Goal: Task Accomplishment & Management: Use online tool/utility

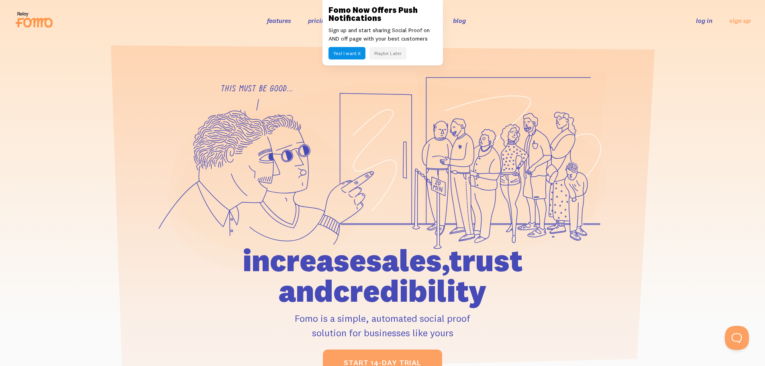
click at [710, 20] on link "log in" at bounding box center [704, 20] width 16 height 8
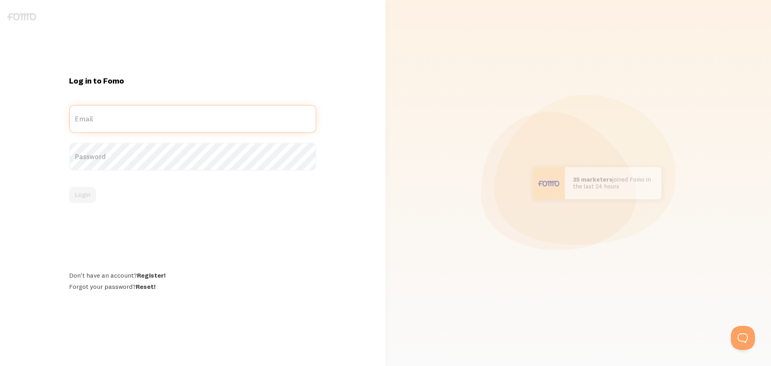
type input "hello@bwaycollective.com"
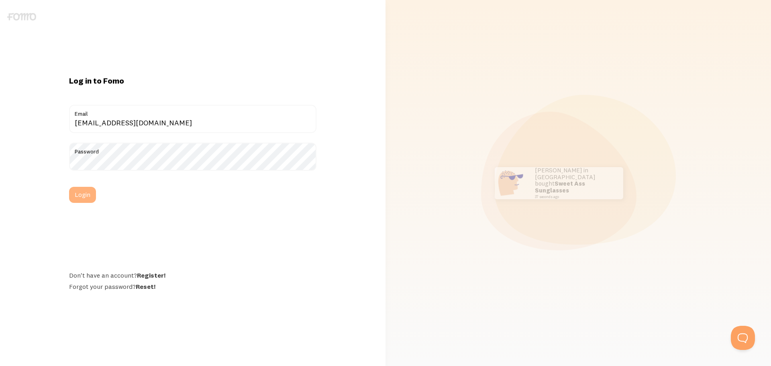
click at [78, 190] on button "Login" at bounding box center [82, 195] width 27 height 16
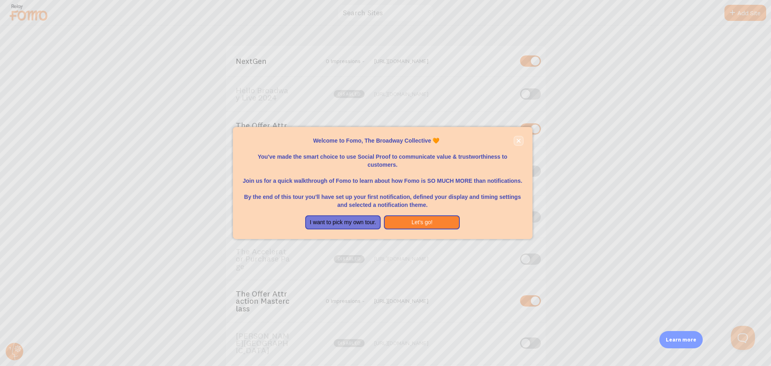
click at [520, 141] on icon "close," at bounding box center [519, 141] width 4 height 4
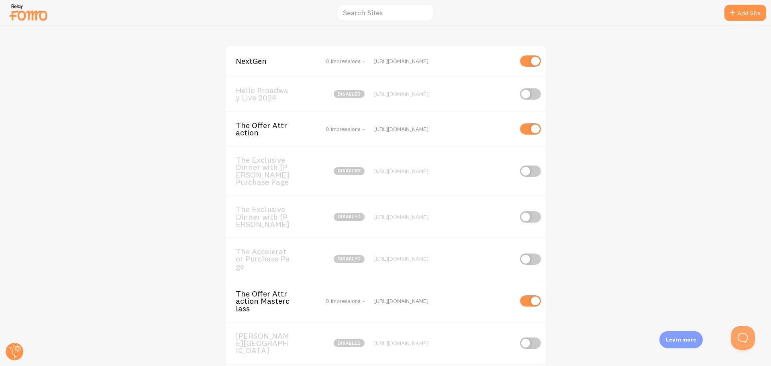
click at [526, 94] on input "checkbox" at bounding box center [530, 93] width 21 height 11
click at [525, 95] on input "checkbox" at bounding box center [530, 93] width 21 height 11
checkbox input "false"
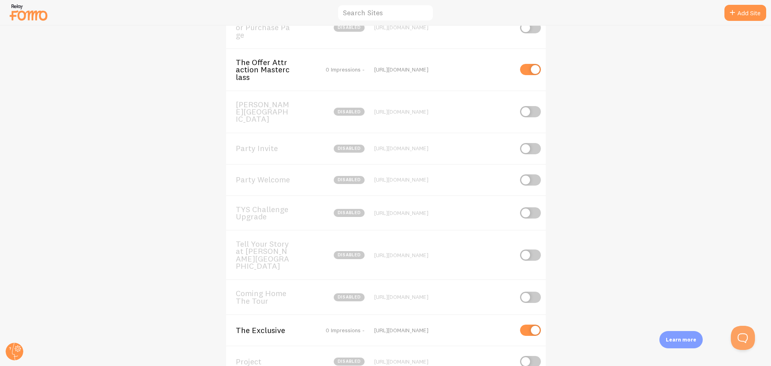
scroll to position [191, 0]
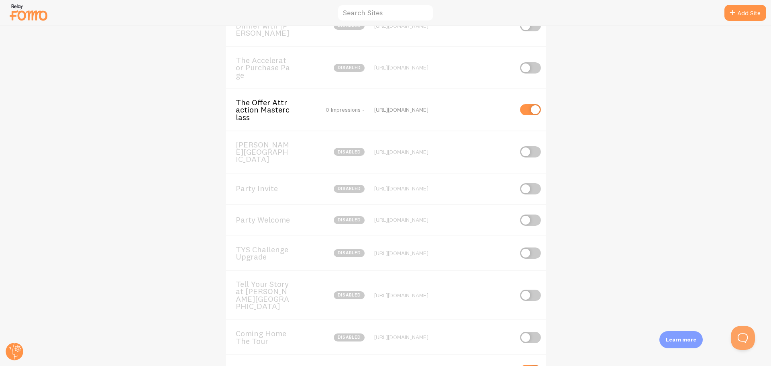
click at [342, 111] on span "0 Impressions -" at bounding box center [345, 109] width 39 height 7
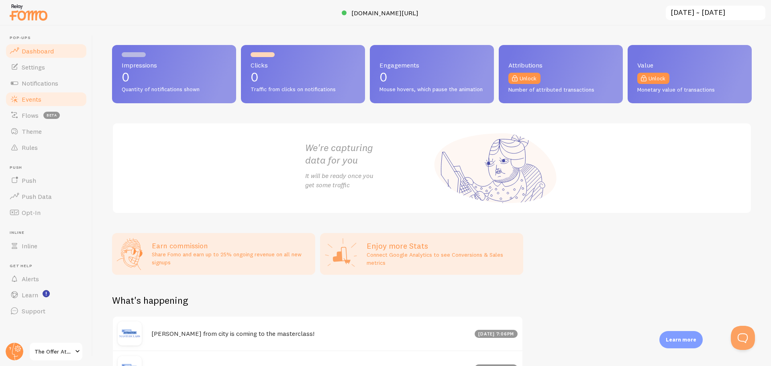
click at [26, 101] on span "Events" at bounding box center [32, 99] width 20 height 8
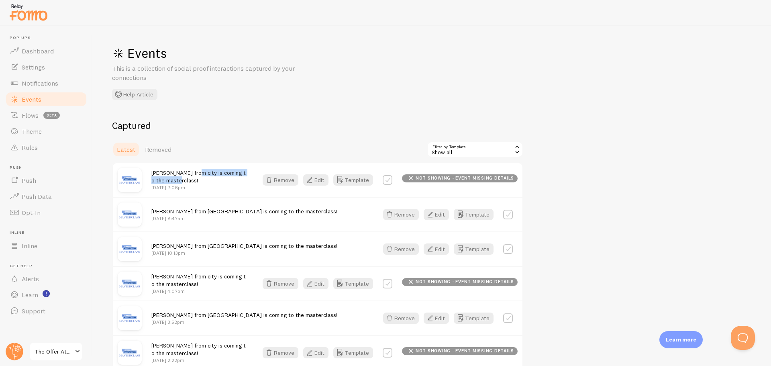
drag, startPoint x: 193, startPoint y: 172, endPoint x: 196, endPoint y: 179, distance: 7.4
click at [196, 179] on div "Dorian from city is coming to the masterclass! Jun 25th @ 7:06pm" at bounding box center [199, 180] width 97 height 23
copy span "is coming to the masterclass!"
click at [59, 356] on span "The Offer Attraction Masterclass" at bounding box center [54, 352] width 38 height 10
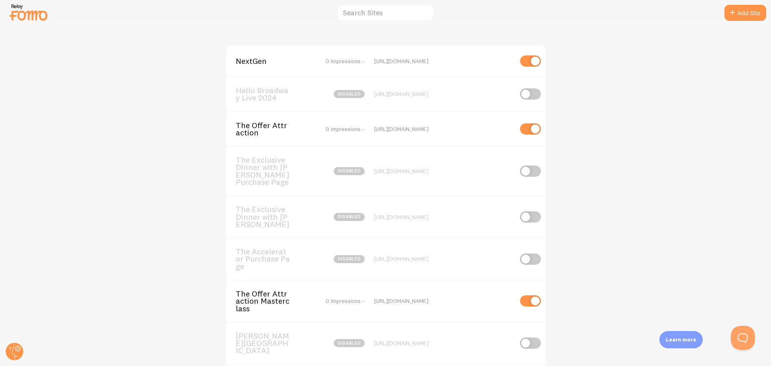
click at [247, 125] on span "The Offer Attraction" at bounding box center [268, 129] width 65 height 15
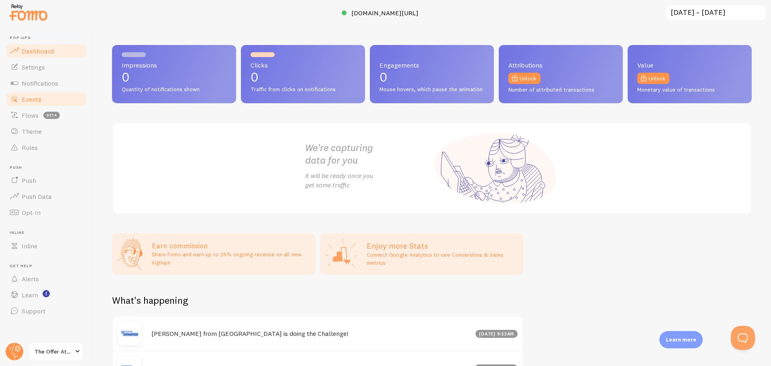
click at [38, 104] on link "Events" at bounding box center [46, 99] width 83 height 16
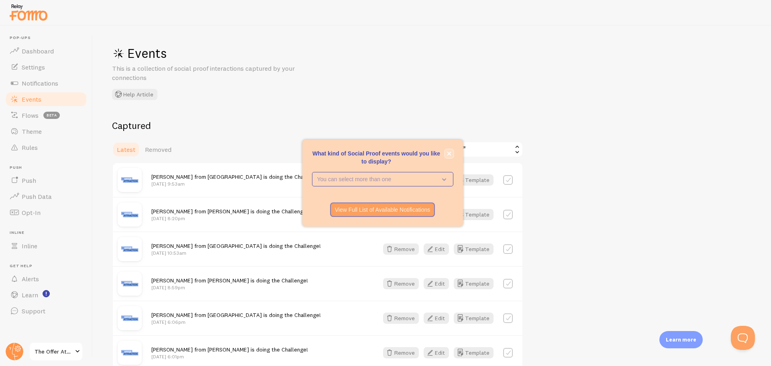
click at [452, 151] on button "close," at bounding box center [449, 153] width 8 height 8
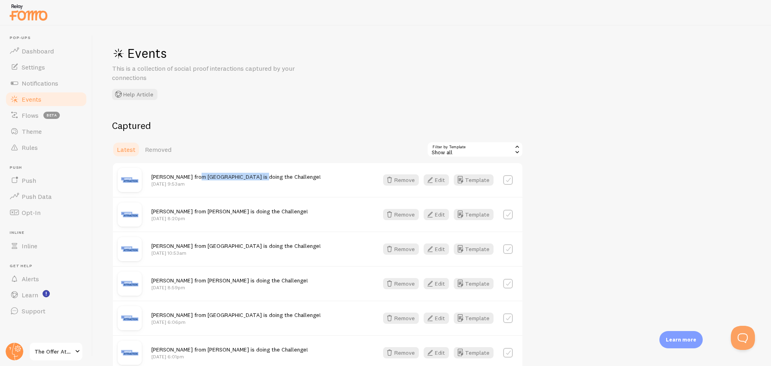
drag, startPoint x: 255, startPoint y: 176, endPoint x: 248, endPoint y: 186, distance: 12.9
click at [196, 176] on div "[PERSON_NAME] from [GEOGRAPHIC_DATA] is doing the Challenge! [DATE] 9:53am" at bounding box center [259, 180] width 217 height 14
copy span "s doing the Challenge!"
click at [69, 352] on span "The Offer Attraction" at bounding box center [54, 352] width 38 height 10
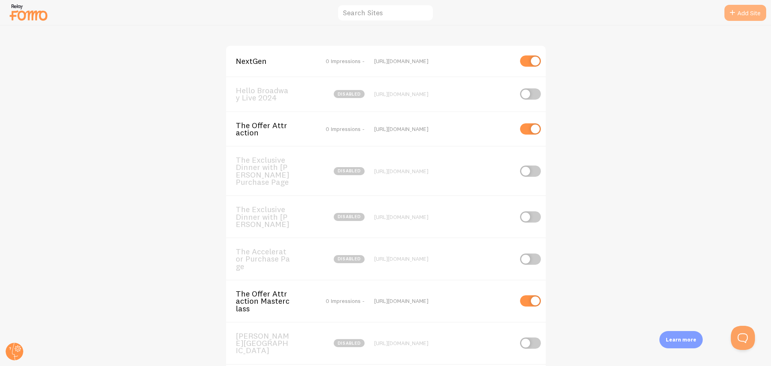
click at [739, 18] on link "Add Site" at bounding box center [746, 13] width 42 height 16
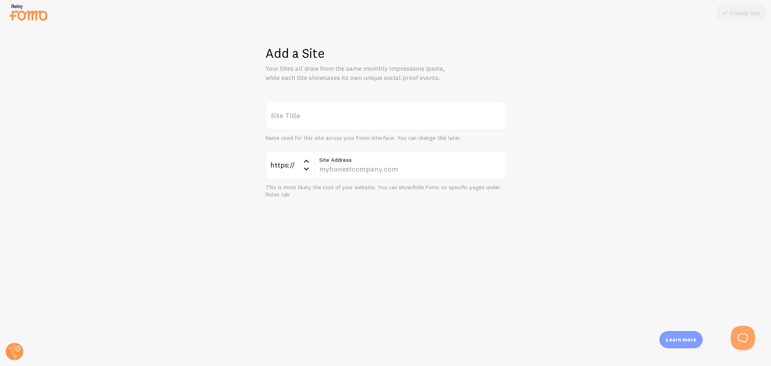
click at [329, 124] on label "Site Title" at bounding box center [386, 116] width 241 height 28
click at [329, 124] on input "Site Title" at bounding box center [386, 116] width 241 height 28
click at [354, 168] on input "Site Address" at bounding box center [410, 165] width 193 height 28
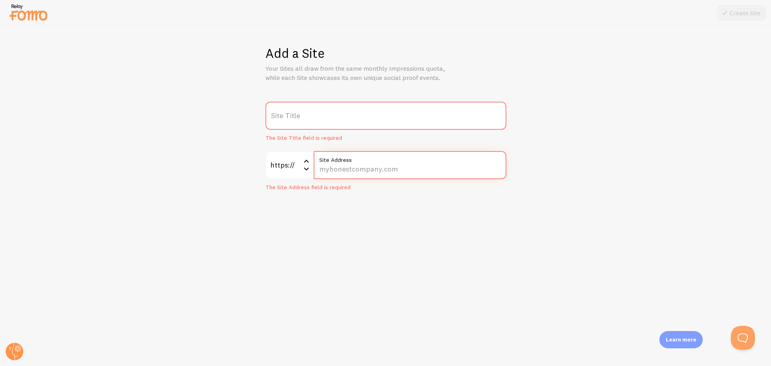
paste input "strengthonstages.safechkout.net"
type input "strengthonstages.safechkout.net"
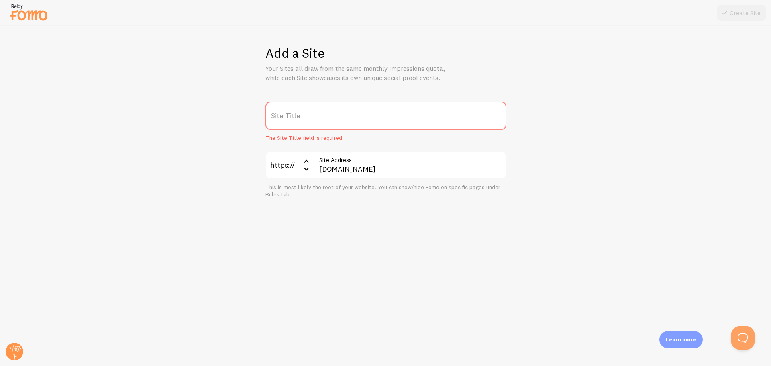
click at [437, 119] on label "Site Title" at bounding box center [386, 116] width 241 height 28
click at [437, 119] on input "Site Title" at bounding box center [386, 116] width 241 height 28
click at [434, 118] on label "Site Title" at bounding box center [386, 116] width 241 height 28
click at [434, 118] on input "Site Title" at bounding box center [386, 116] width 241 height 28
type input "t"
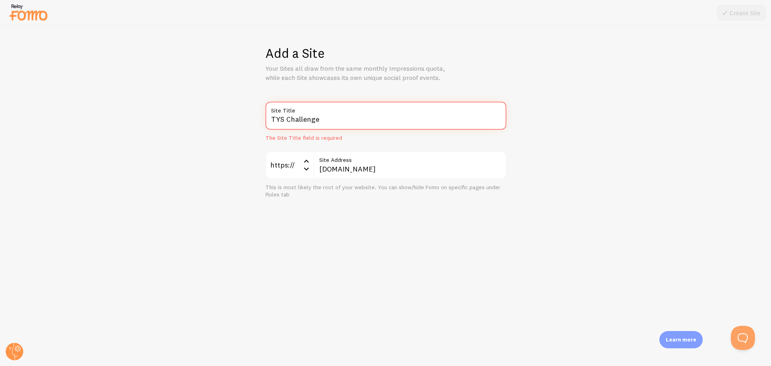
type input "TYS Challenge"
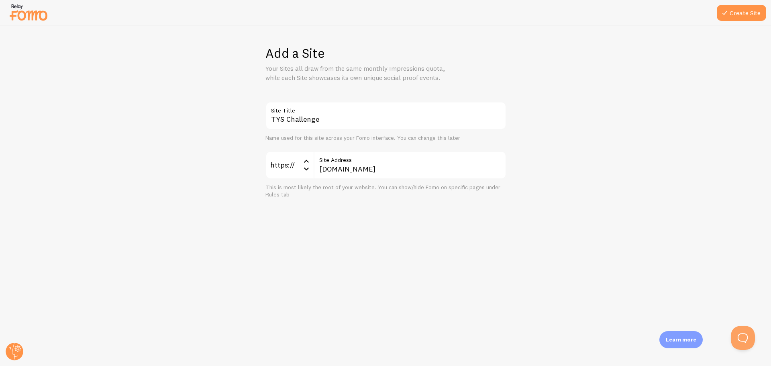
click at [633, 252] on div "Add a Site Your Sites all draw from the same monthly Impressions quota, while e…" at bounding box center [385, 196] width 771 height 340
click at [739, 12] on button "Create Site" at bounding box center [741, 13] width 49 height 16
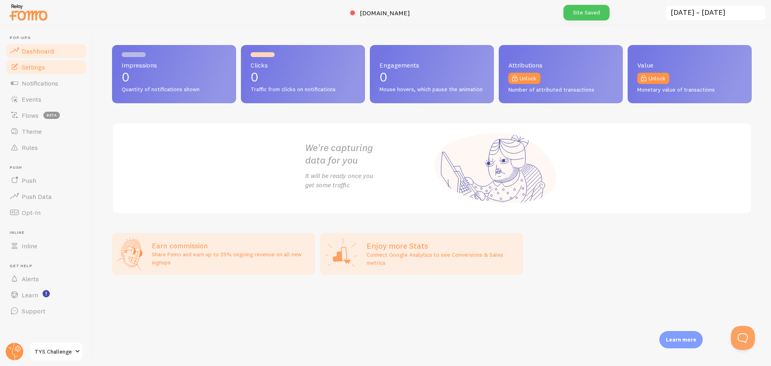
click at [47, 62] on link "Settings" at bounding box center [46, 67] width 83 height 16
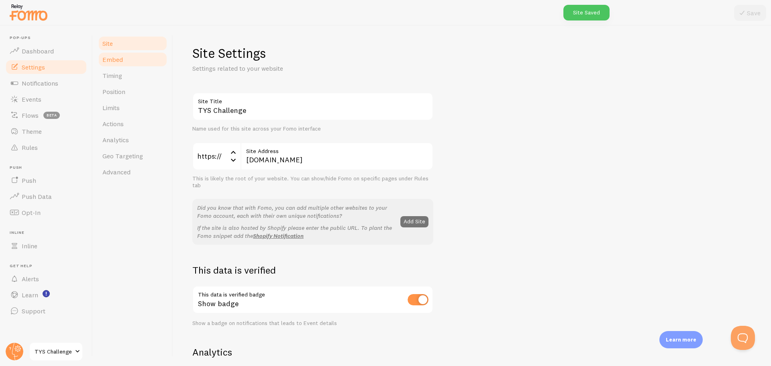
click at [123, 61] on link "Embed" at bounding box center [133, 59] width 70 height 16
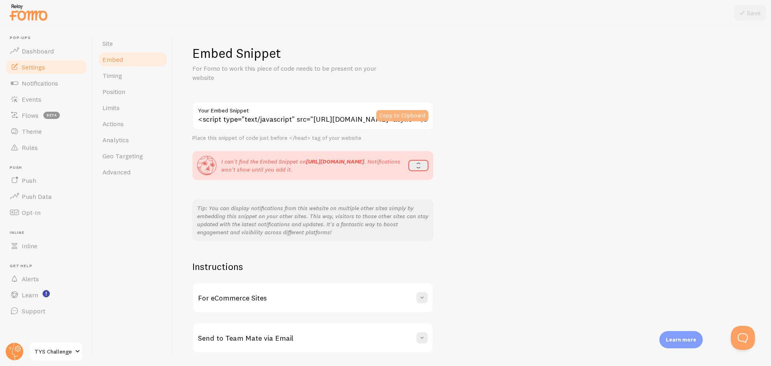
click at [414, 119] on button "Copy to Clipboard" at bounding box center [403, 115] width 52 height 11
click at [422, 168] on button "refresh" at bounding box center [416, 165] width 25 height 11
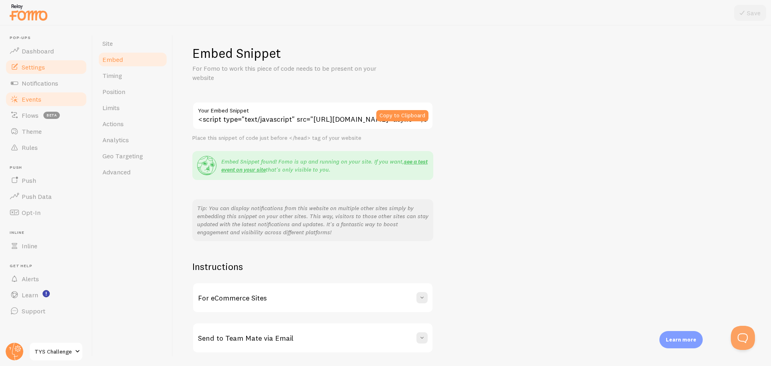
click at [43, 97] on link "Events" at bounding box center [46, 99] width 83 height 16
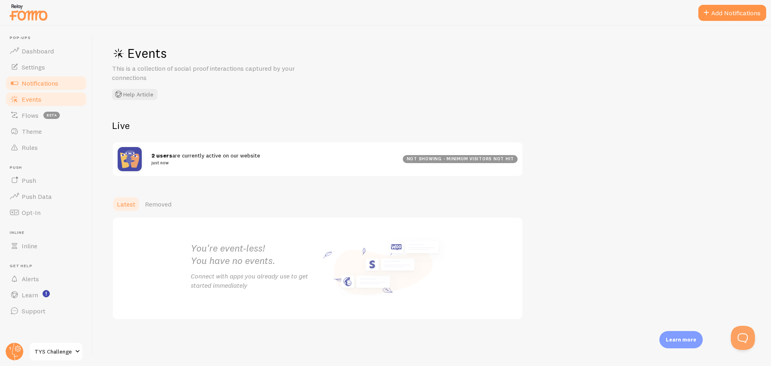
click at [44, 86] on span "Notifications" at bounding box center [40, 83] width 37 height 8
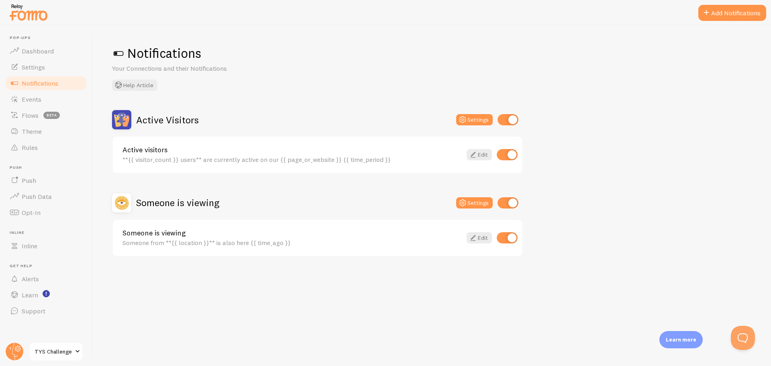
click at [508, 152] on input "checkbox" at bounding box center [507, 154] width 21 height 11
checkbox input "false"
click at [507, 201] on input "checkbox" at bounding box center [508, 202] width 21 height 11
checkbox input "false"
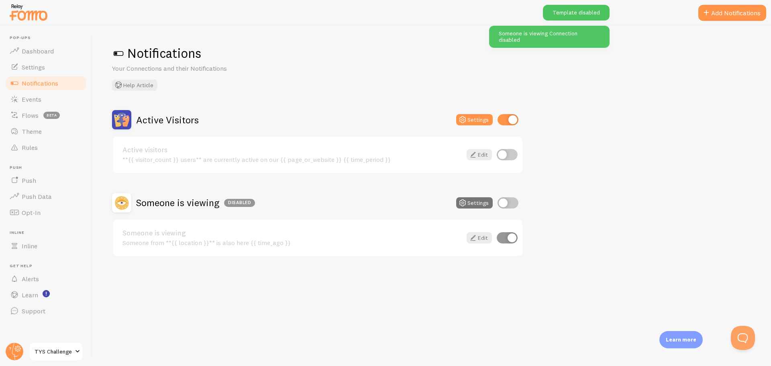
click at [506, 124] on input "checkbox" at bounding box center [508, 119] width 21 height 11
checkbox input "false"
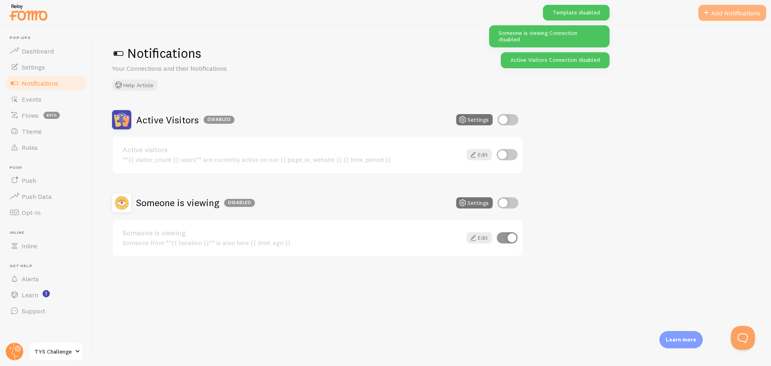
click at [727, 14] on button "Add Notifications" at bounding box center [733, 13] width 68 height 16
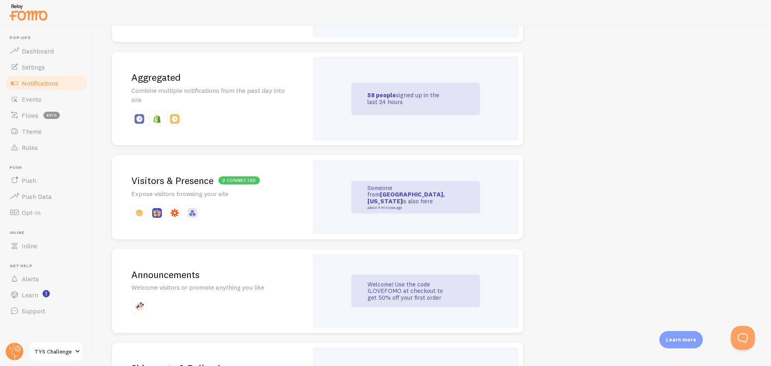
scroll to position [362, 0]
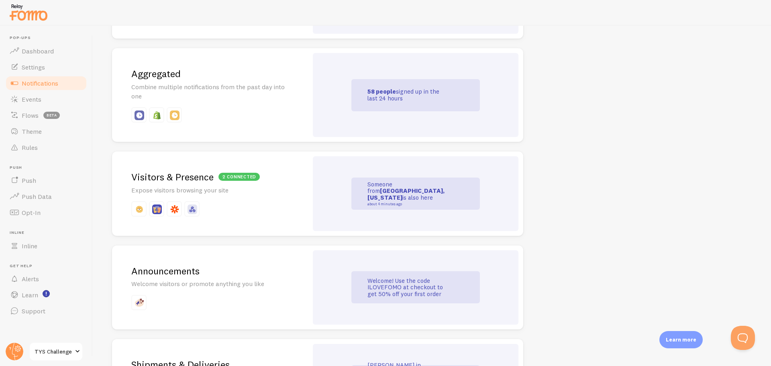
click at [252, 215] on p at bounding box center [210, 208] width 158 height 15
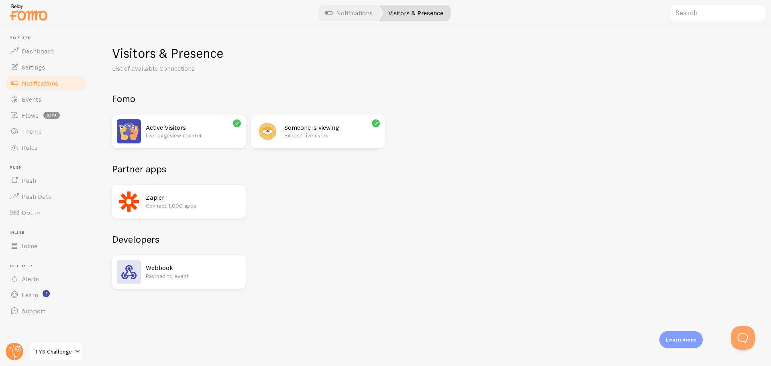
click at [173, 207] on p "Connect 1,000 apps" at bounding box center [193, 206] width 95 height 8
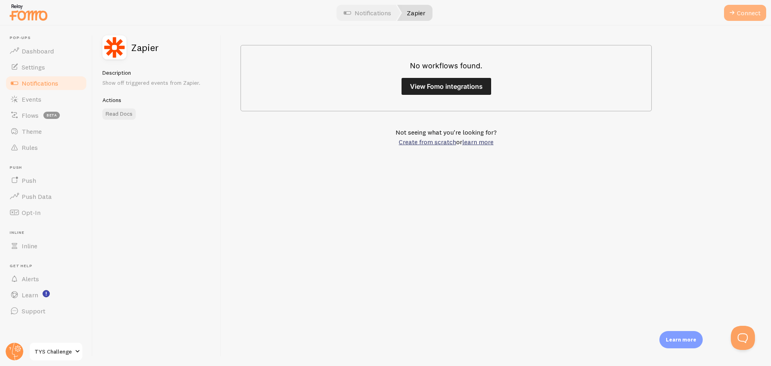
click at [751, 10] on button "Connect" at bounding box center [745, 13] width 42 height 16
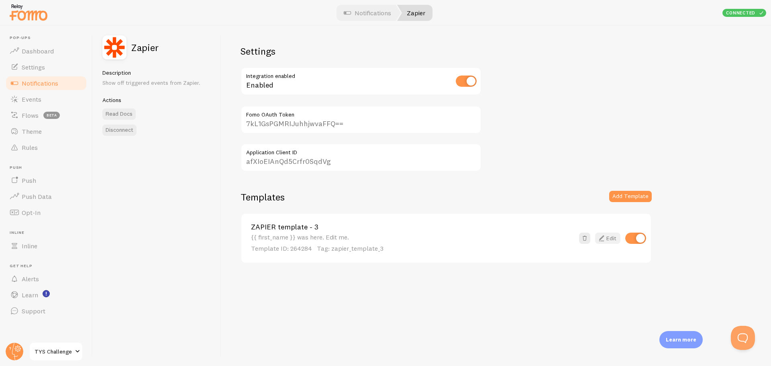
click at [604, 237] on icon at bounding box center [602, 238] width 10 height 10
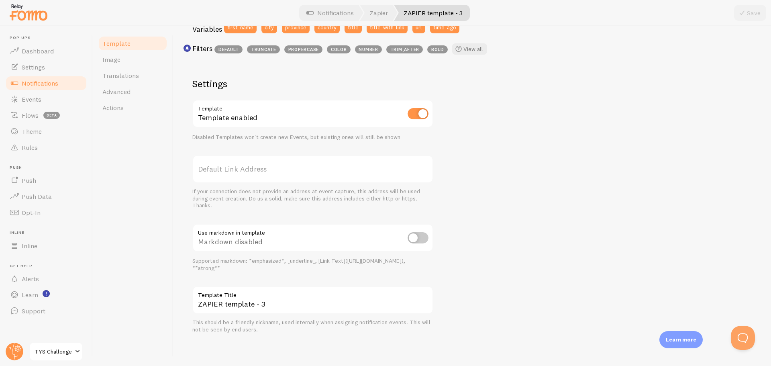
scroll to position [234, 0]
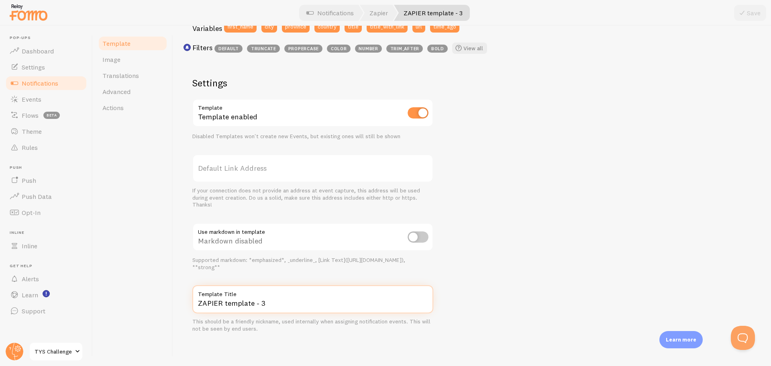
click at [256, 301] on input "ZAPIER template - 3" at bounding box center [312, 299] width 241 height 28
click at [256, 302] on input "ZAPIER template - 3" at bounding box center [312, 299] width 241 height 28
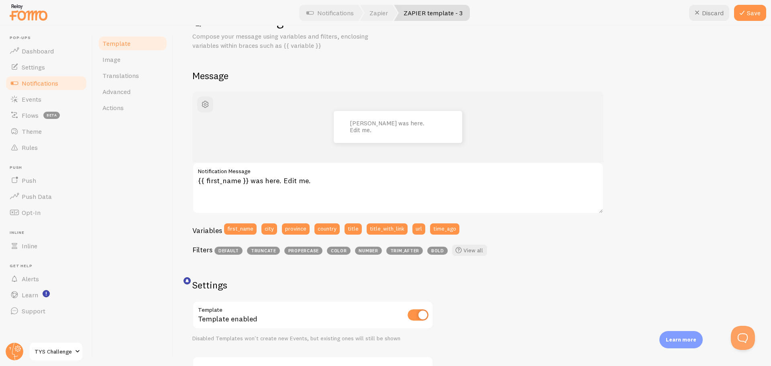
scroll to position [0, 0]
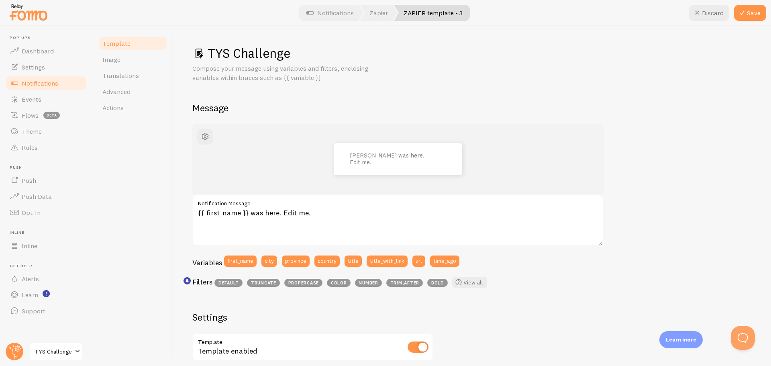
type input "TYS Challenge"
drag, startPoint x: 251, startPoint y: 214, endPoint x: 365, endPoint y: 215, distance: 114.5
click at [365, 215] on textarea "{{ first_name }} was here. Edit me." at bounding box center [397, 219] width 411 height 51
click at [270, 260] on button "city" at bounding box center [270, 261] width 16 height 11
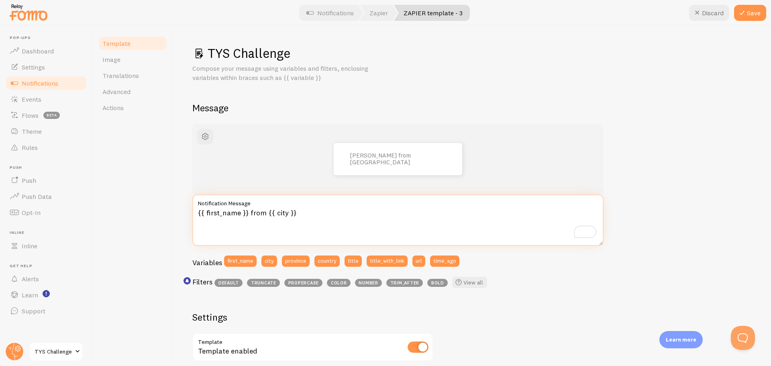
paste textarea "s doing the Challenge!"
click at [295, 215] on textarea "{{ first_name }} from {{ city }}s doing the Challenge!" at bounding box center [397, 219] width 411 height 51
type textarea "{{ first_name }} from {{ city }} is doing the Challenge!"
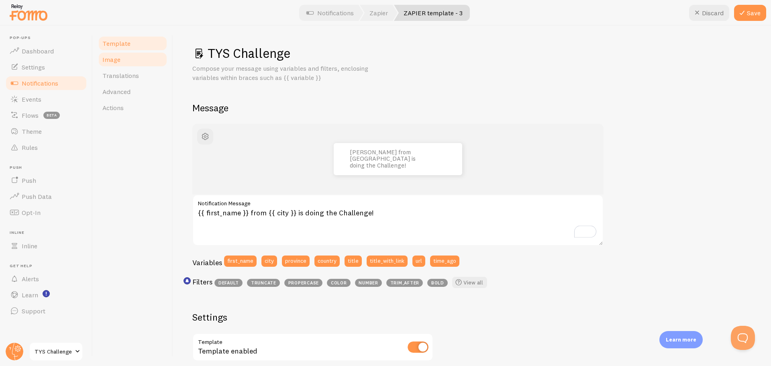
click at [132, 59] on link "Image" at bounding box center [133, 59] width 70 height 16
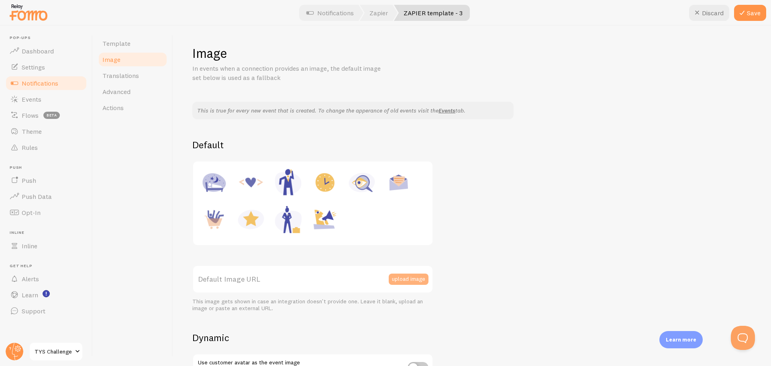
click at [412, 282] on button "upload image" at bounding box center [409, 279] width 40 height 11
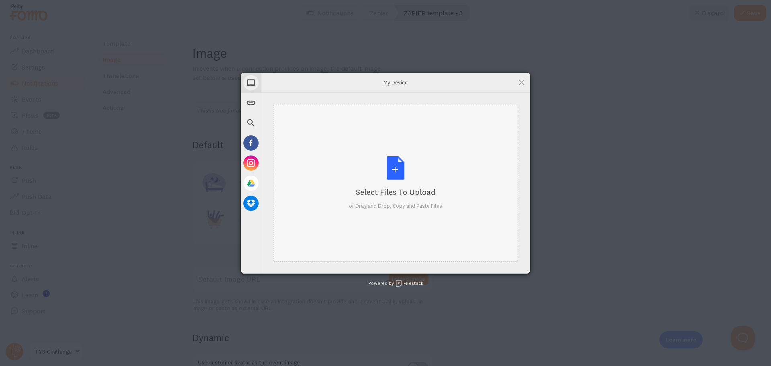
click at [409, 195] on div "Select Files to Upload" at bounding box center [395, 191] width 93 height 11
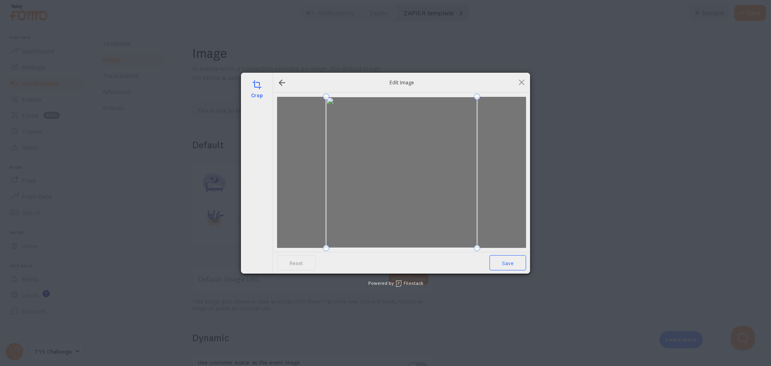
click at [504, 262] on span "Save" at bounding box center [508, 262] width 37 height 15
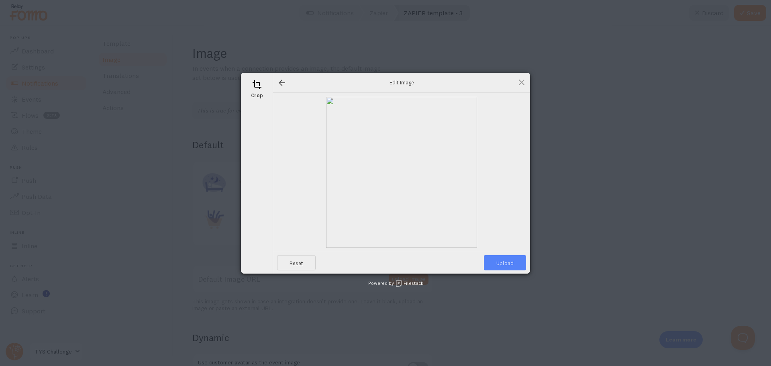
click at [503, 263] on span "Upload" at bounding box center [505, 262] width 42 height 15
type input "https://process.filestackapi.com/ApqhzE1ldTzuKSj33adqez/resize=width:170,height…"
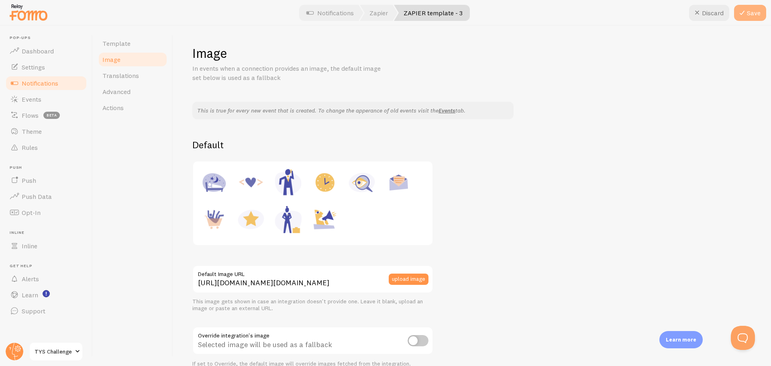
click at [757, 14] on button "Save" at bounding box center [751, 13] width 32 height 16
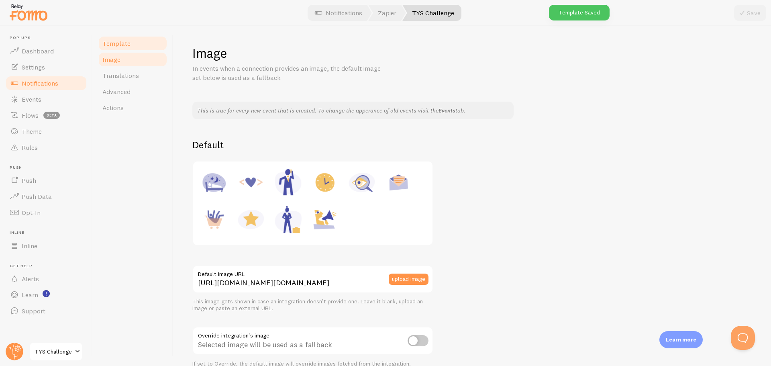
click at [132, 41] on link "Template" at bounding box center [133, 43] width 70 height 16
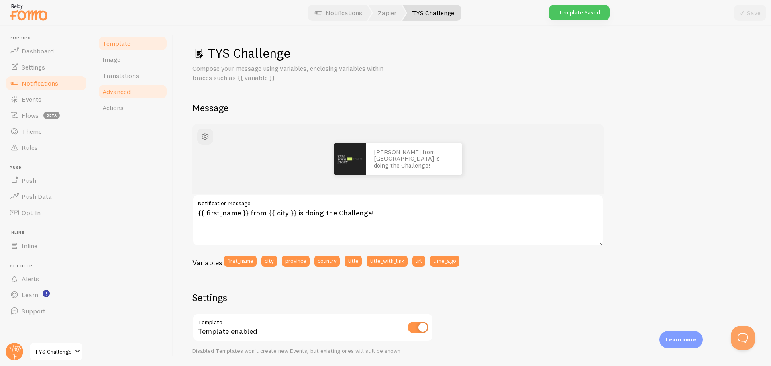
click at [132, 95] on link "Advanced" at bounding box center [133, 92] width 70 height 16
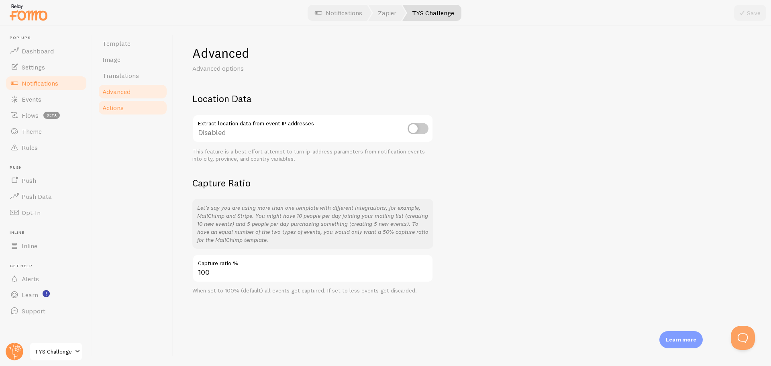
click at [119, 108] on span "Actions" at bounding box center [112, 108] width 21 height 8
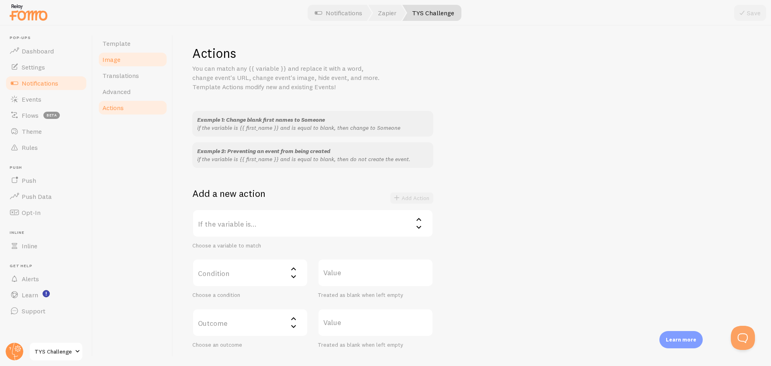
click at [122, 61] on link "Image" at bounding box center [133, 59] width 70 height 16
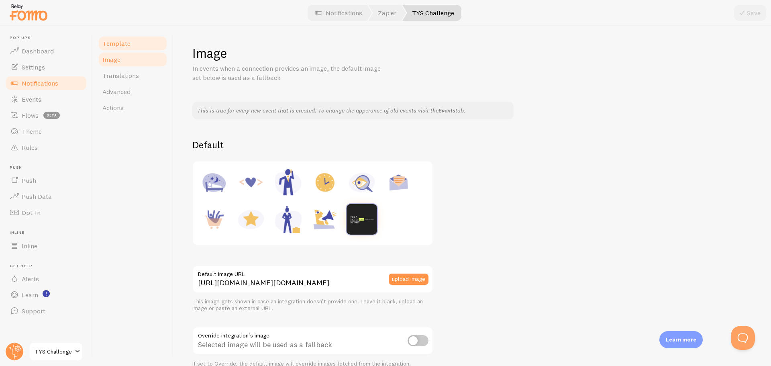
click at [129, 41] on link "Template" at bounding box center [133, 43] width 70 height 16
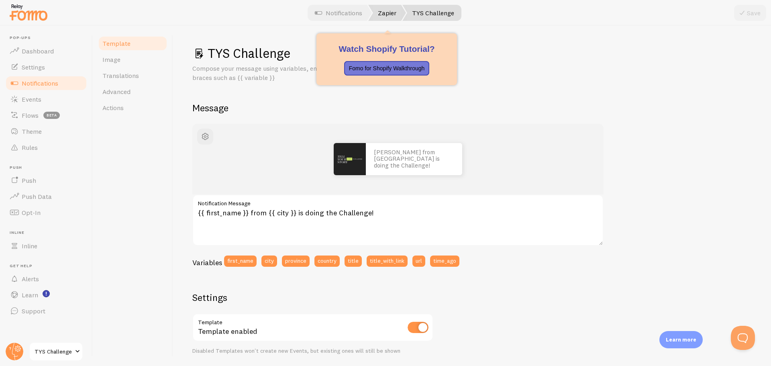
click at [382, 12] on link "Zapier" at bounding box center [387, 13] width 38 height 16
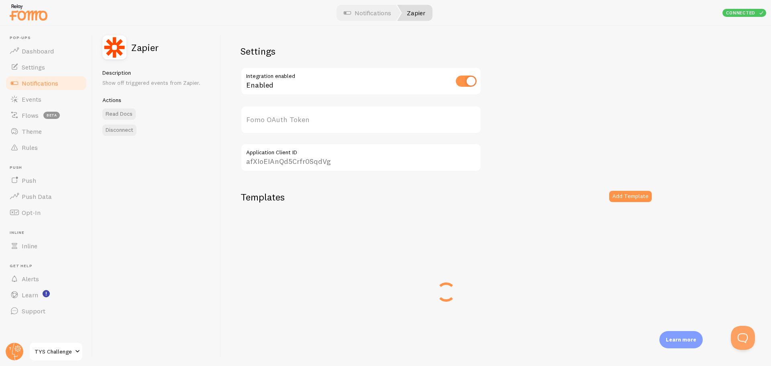
type input "7kL1GsPGMRIJuhhjwvaFFQ=="
click at [286, 121] on input "7kL1GsPGMRIJuhhjwvaFFQ==" at bounding box center [361, 120] width 241 height 28
click at [294, 125] on input "7kL1GsPGMRIJuhhjwvaFFQ==" at bounding box center [361, 120] width 241 height 28
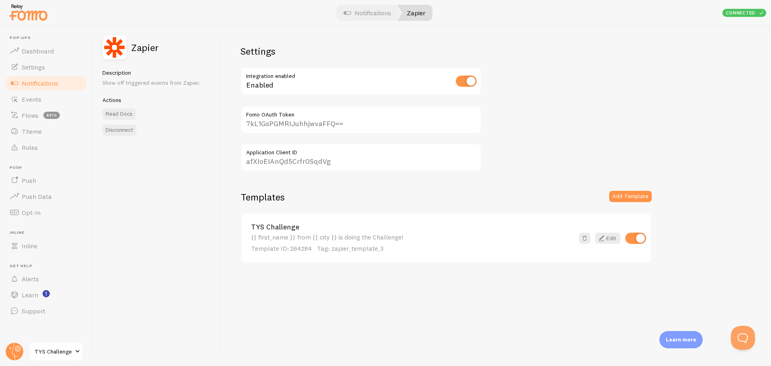
click at [299, 156] on label "Application Client ID" at bounding box center [361, 150] width 241 height 14
click at [299, 156] on input "afXIoEIAnQd5Crfr0SqdVg" at bounding box center [361, 157] width 241 height 28
click at [299, 156] on label "Application Client ID" at bounding box center [361, 150] width 241 height 14
click at [299, 156] on input "afXIoEIAnQd5Crfr0SqdVg" at bounding box center [361, 157] width 241 height 28
click at [300, 162] on input "afXIoEIAnQd5Crfr0SqdVg" at bounding box center [361, 157] width 241 height 28
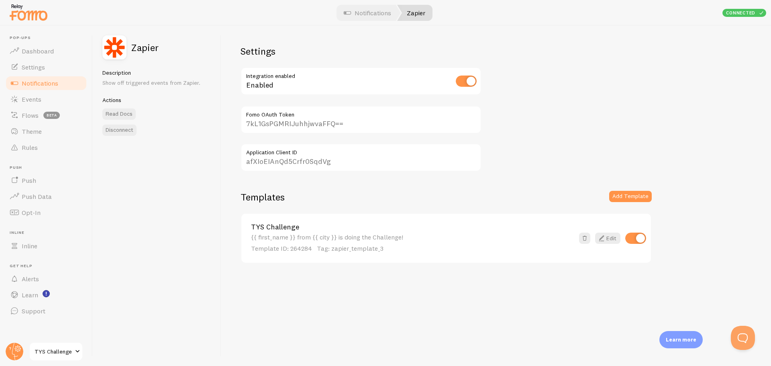
click at [300, 162] on input "afXIoEIAnQd5Crfr0SqdVg" at bounding box center [361, 157] width 241 height 28
click at [49, 104] on link "Events" at bounding box center [46, 99] width 83 height 16
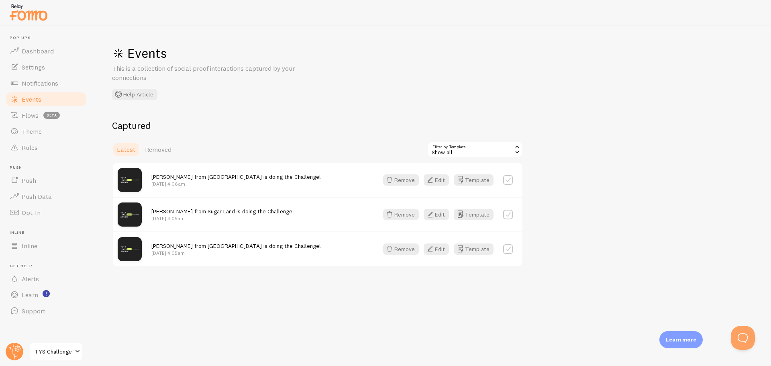
click at [607, 199] on div "Captured Latest Removed Filter by Template all Show all Show all Active visitor…" at bounding box center [432, 192] width 640 height 147
click at [55, 356] on span "TYS Challenge" at bounding box center [54, 352] width 38 height 10
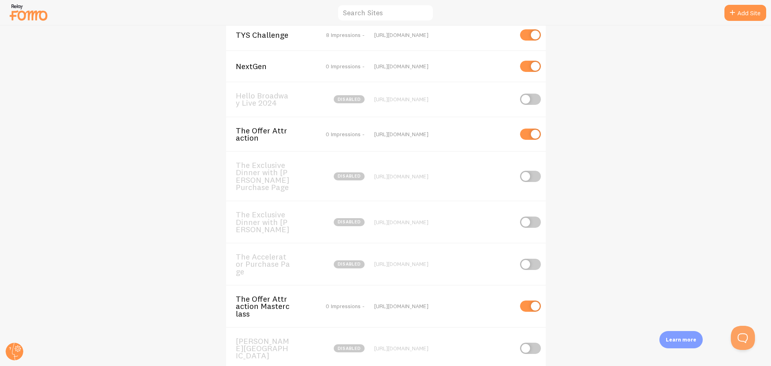
scroll to position [40, 0]
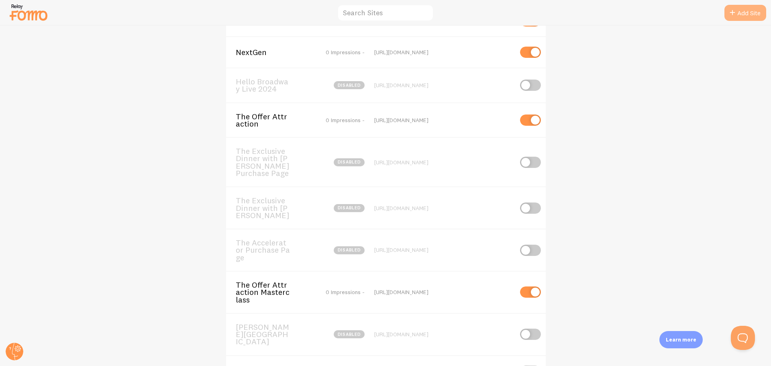
click at [754, 16] on link "Add Site" at bounding box center [746, 13] width 42 height 16
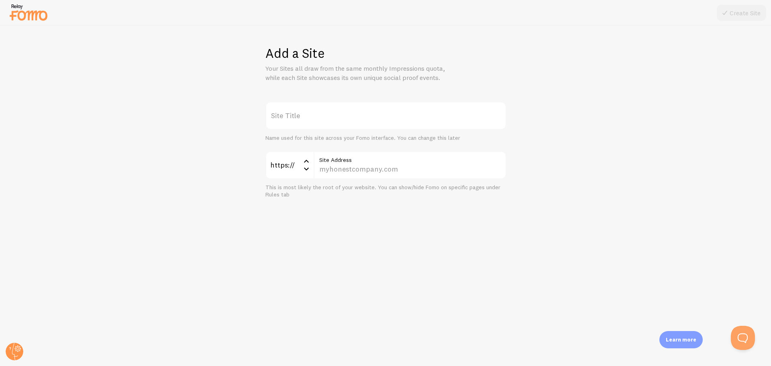
click at [356, 117] on label "Site Title" at bounding box center [386, 116] width 241 height 28
click at [356, 117] on input "Site Title" at bounding box center [386, 116] width 241 height 28
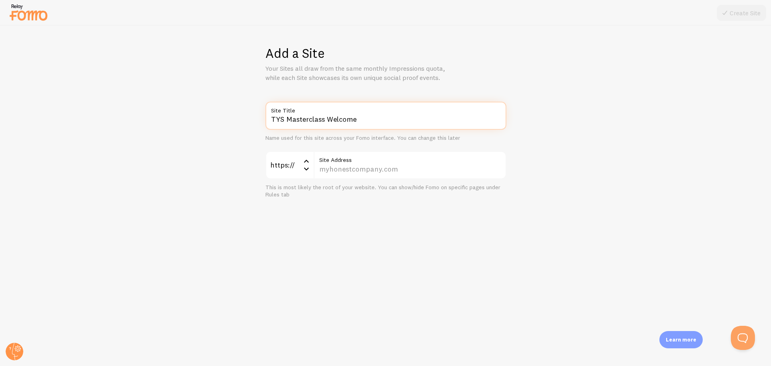
type input "TYS Masterclass Welcome"
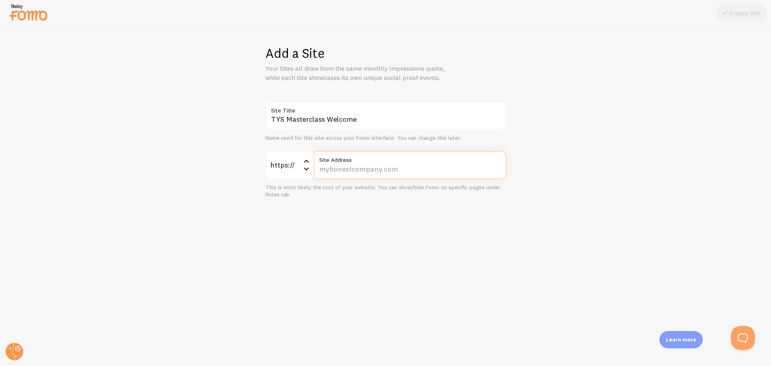
click at [364, 170] on input "Site Address" at bounding box center [410, 165] width 193 height 28
paste input "strengthonstages.com/masterclass"
type input "strengthonstages.com/masterclass"
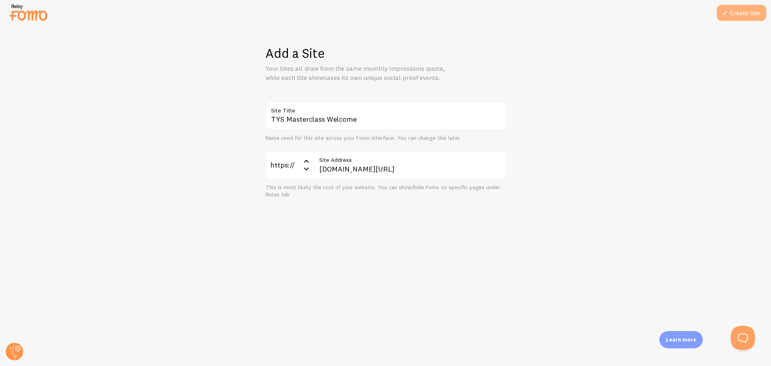
click at [751, 17] on button "Create Site" at bounding box center [741, 13] width 49 height 16
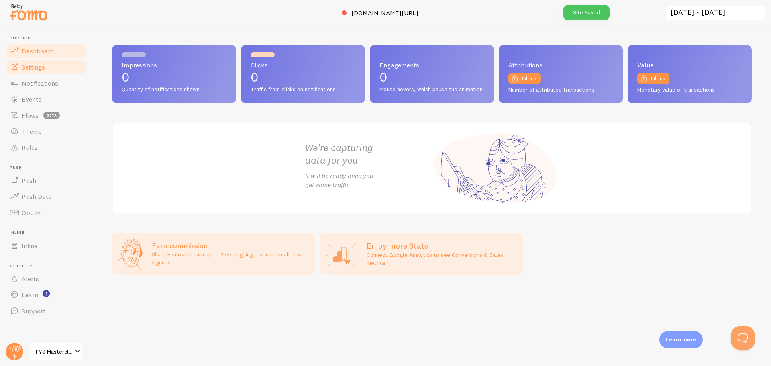
click at [49, 72] on link "Settings" at bounding box center [46, 67] width 83 height 16
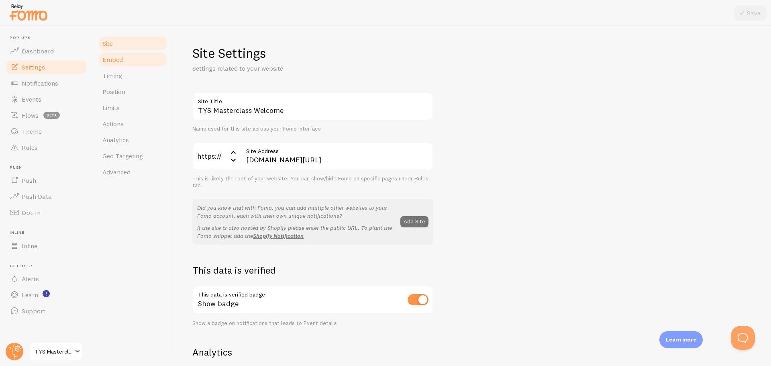
click at [132, 60] on link "Embed" at bounding box center [133, 59] width 70 height 16
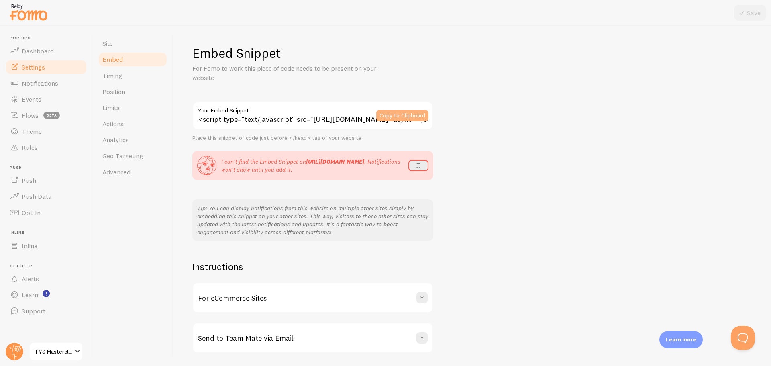
click at [411, 116] on button "Copy to Clipboard" at bounding box center [403, 115] width 52 height 11
click at [419, 169] on button "refresh" at bounding box center [416, 165] width 25 height 11
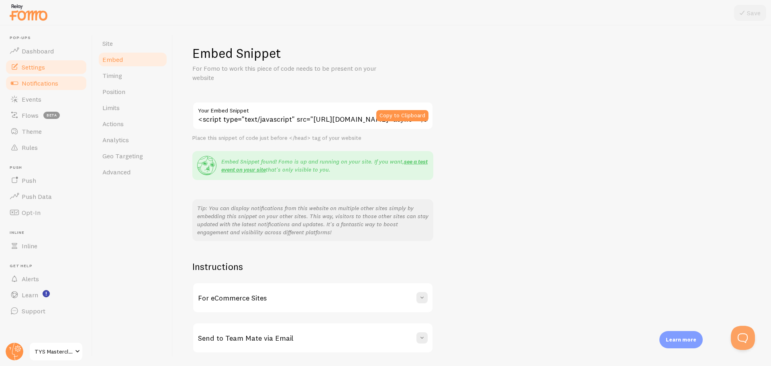
click at [47, 87] on span "Notifications" at bounding box center [40, 83] width 37 height 8
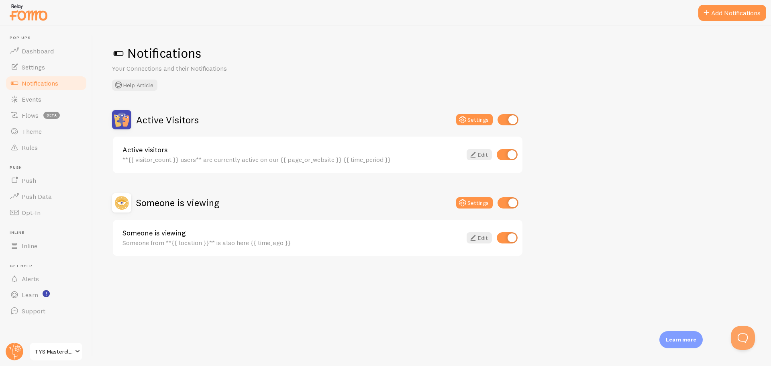
click at [506, 122] on input "checkbox" at bounding box center [508, 119] width 21 height 11
checkbox input "false"
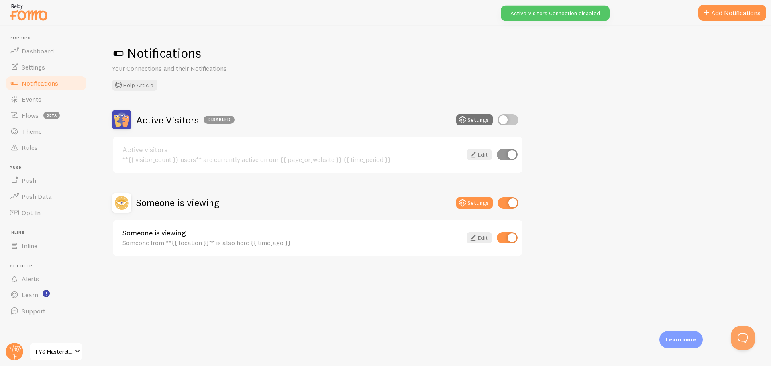
click at [509, 203] on input "checkbox" at bounding box center [508, 202] width 21 height 11
checkbox input "false"
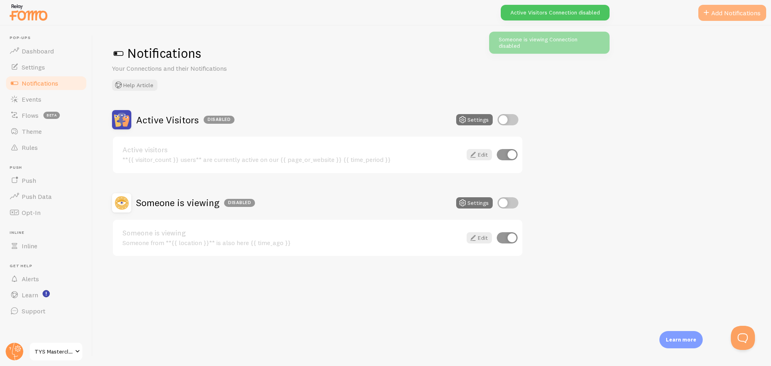
click at [727, 12] on button "Add Notifications" at bounding box center [733, 13] width 68 height 16
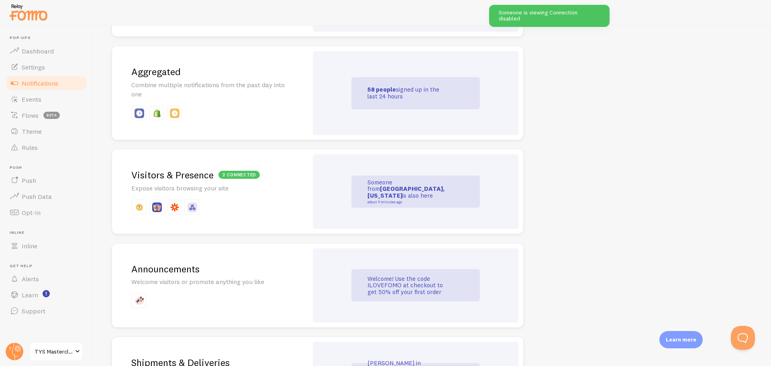
scroll to position [442, 0]
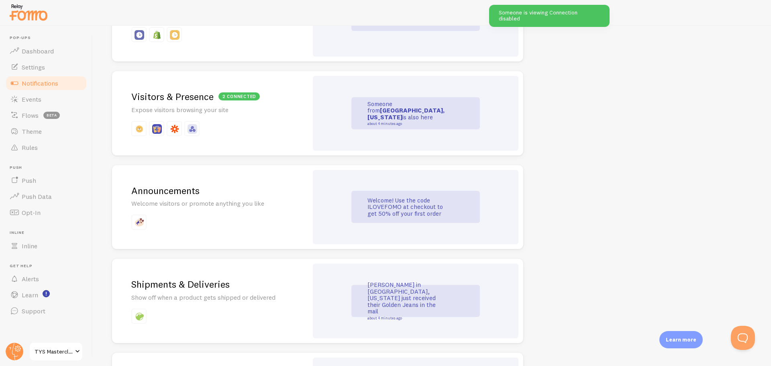
click at [272, 128] on p at bounding box center [210, 128] width 158 height 15
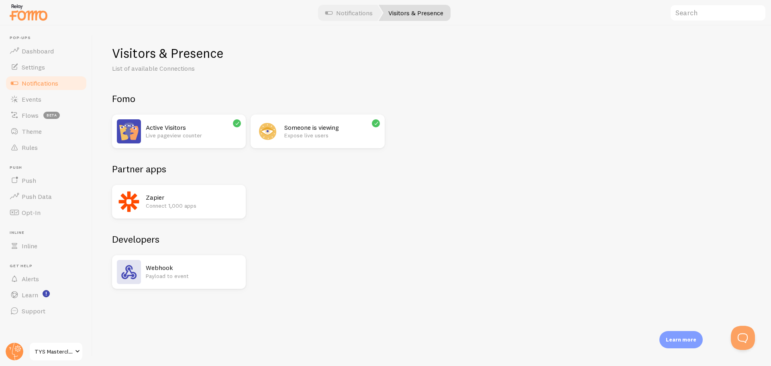
click at [200, 198] on h2 "Zapier" at bounding box center [193, 197] width 95 height 8
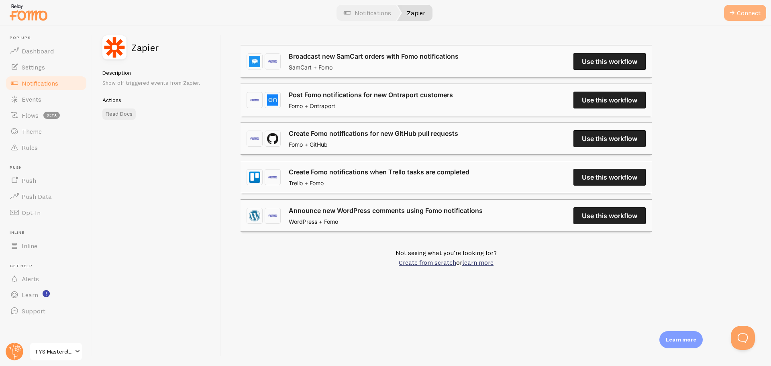
click at [736, 13] on span at bounding box center [733, 13] width 10 height 10
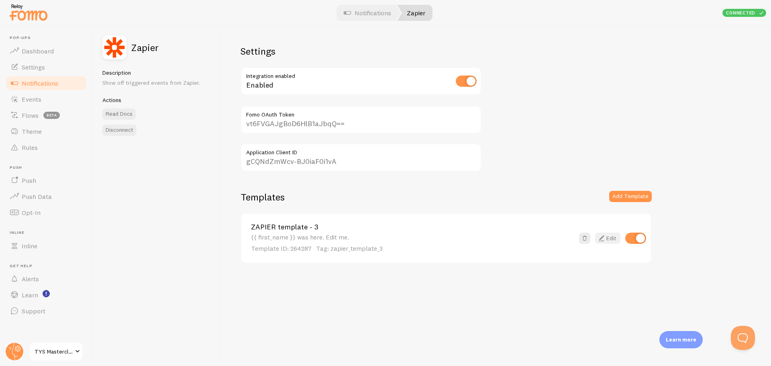
click at [606, 238] on icon at bounding box center [602, 238] width 10 height 10
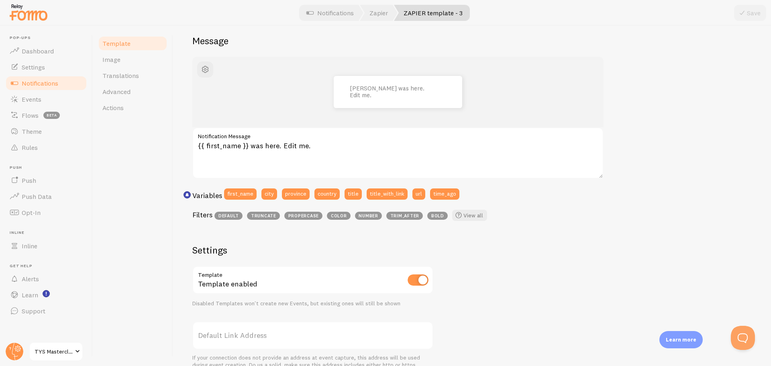
scroll to position [121, 0]
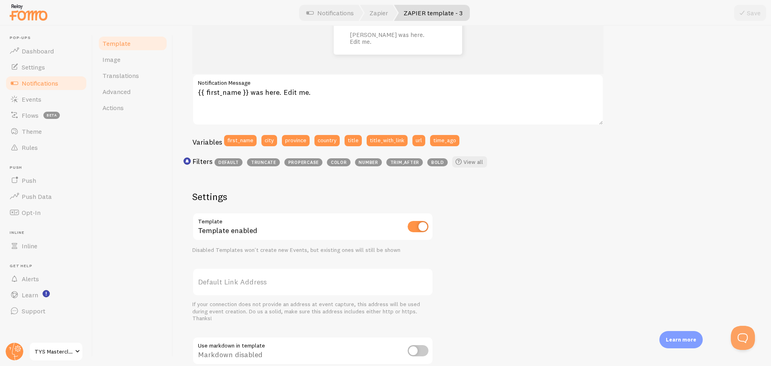
click at [262, 286] on label "Default Link Address" at bounding box center [312, 282] width 241 height 28
click at [262, 286] on input "Default Link Address" at bounding box center [312, 282] width 241 height 28
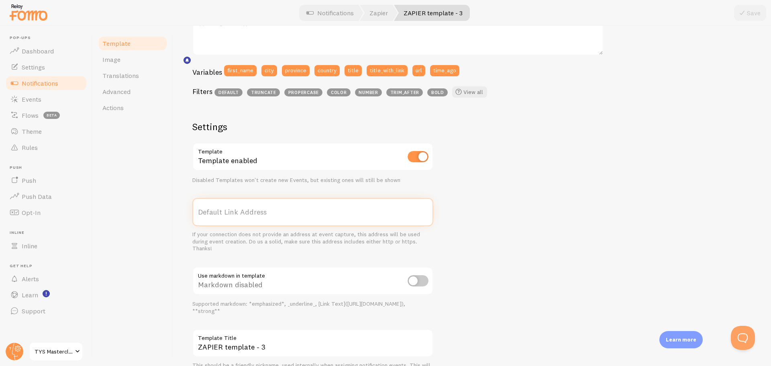
scroll to position [234, 0]
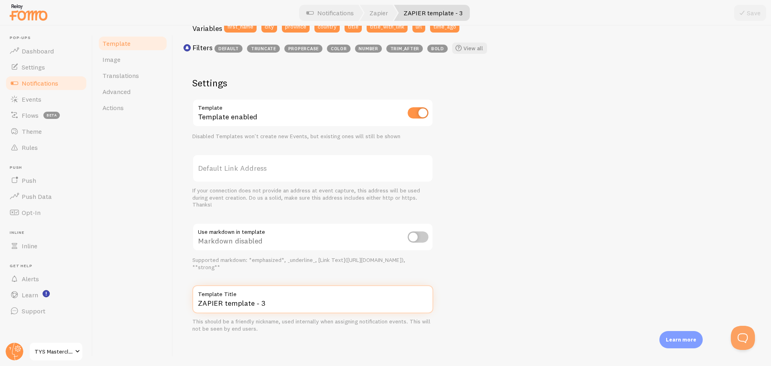
click at [246, 303] on input "ZAPIER template - 3" at bounding box center [312, 299] width 241 height 28
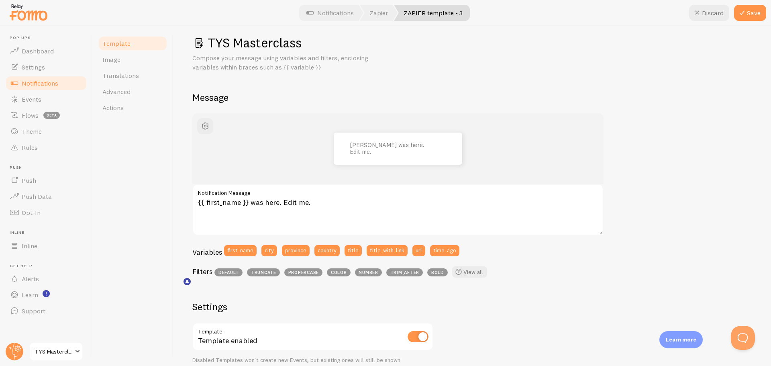
scroll to position [0, 0]
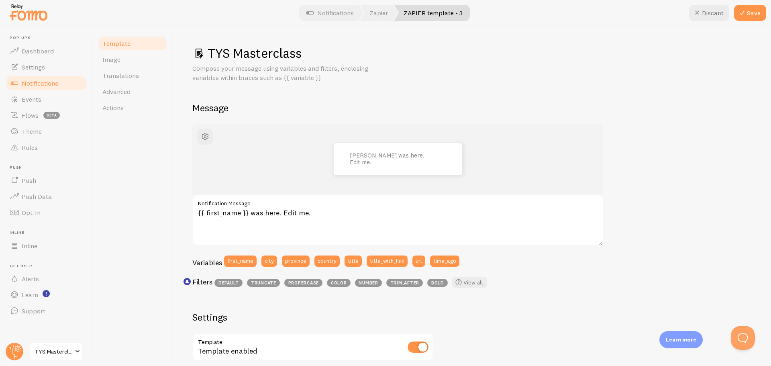
type input "TYS Masterclass"
drag, startPoint x: 249, startPoint y: 215, endPoint x: 344, endPoint y: 218, distance: 94.9
click at [344, 218] on textarea "{{ first_name }} was here. Edit me." at bounding box center [397, 219] width 411 height 51
paste textarea "is coming to the masterclass!"
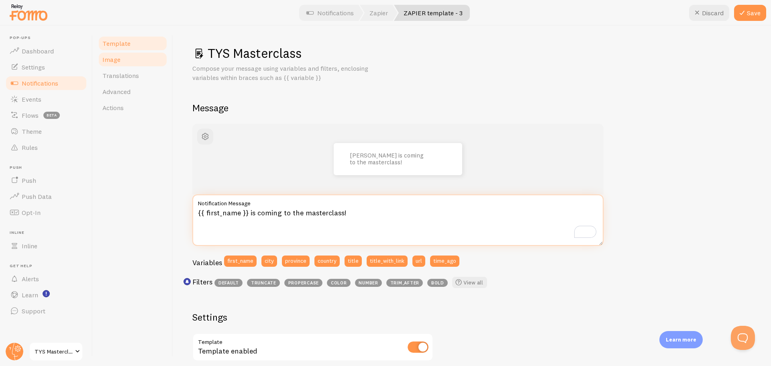
type textarea "{{ first_name }} is coming to the masterclass!"
click at [139, 57] on link "Image" at bounding box center [133, 59] width 70 height 16
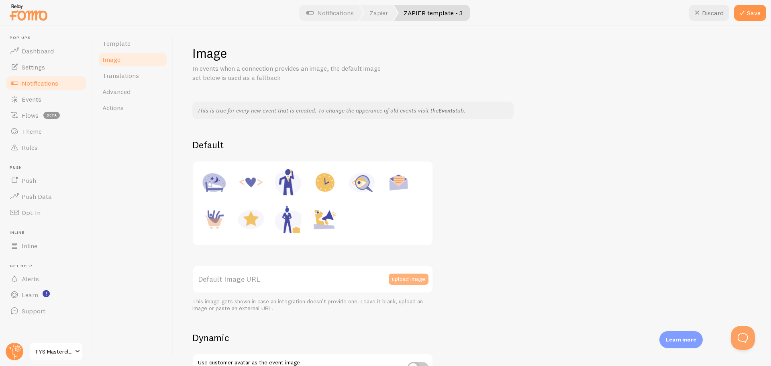
click at [415, 279] on button "upload image" at bounding box center [409, 279] width 40 height 11
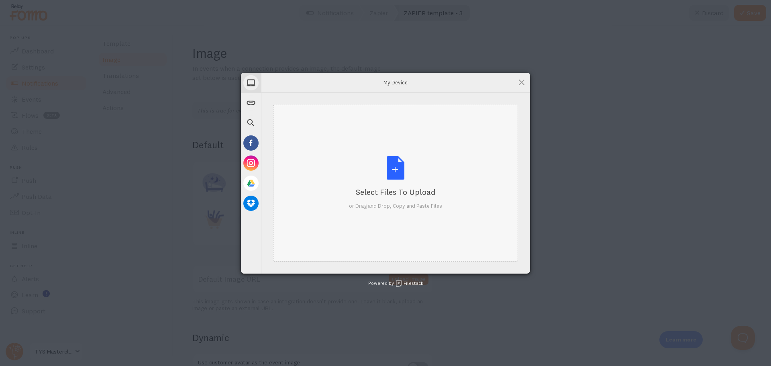
click at [379, 176] on div "Select Files to Upload or Drag and Drop, Copy and Paste Files" at bounding box center [395, 182] width 93 height 53
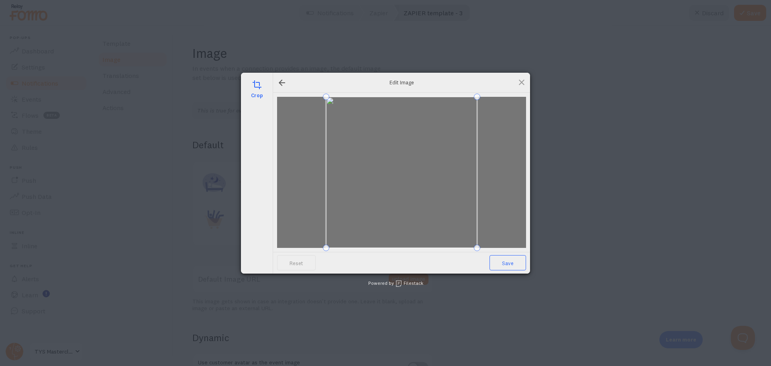
click at [512, 260] on span "Save" at bounding box center [508, 262] width 37 height 15
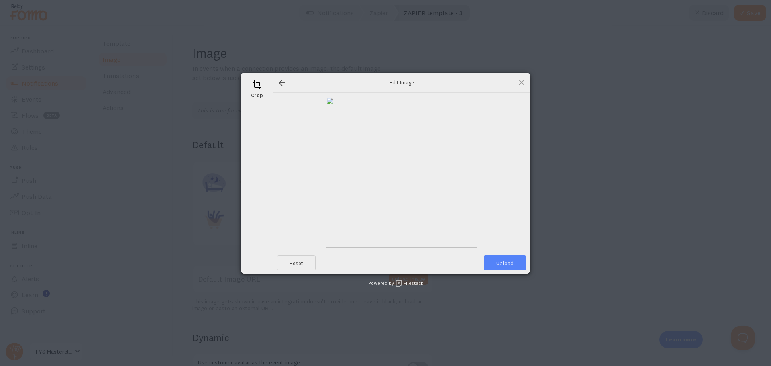
click at [510, 261] on span "Upload" at bounding box center [505, 262] width 42 height 15
type input "https://process.filestackapi.com/ApqhzE1ldTzuKSj33adqez/resize=width:170,height…"
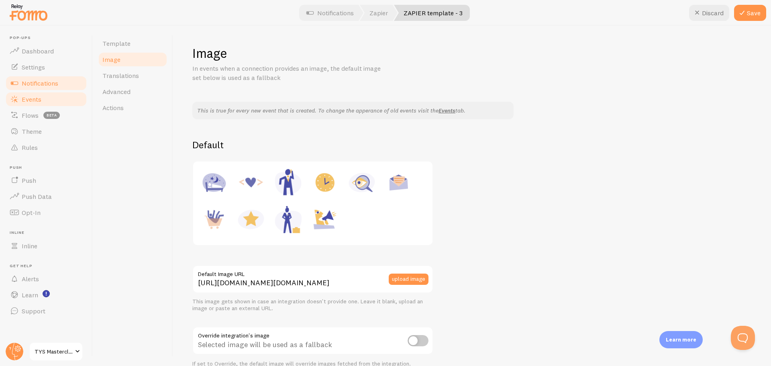
click at [52, 96] on link "Events" at bounding box center [46, 99] width 83 height 16
click at [747, 12] on icon at bounding box center [743, 13] width 10 height 10
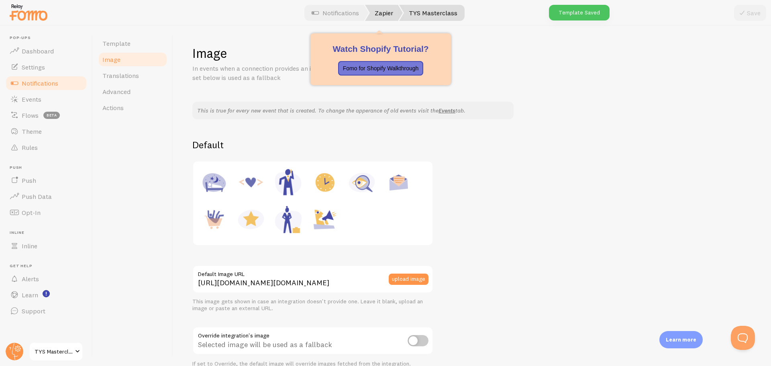
click at [392, 14] on link "Zapier" at bounding box center [384, 13] width 38 height 16
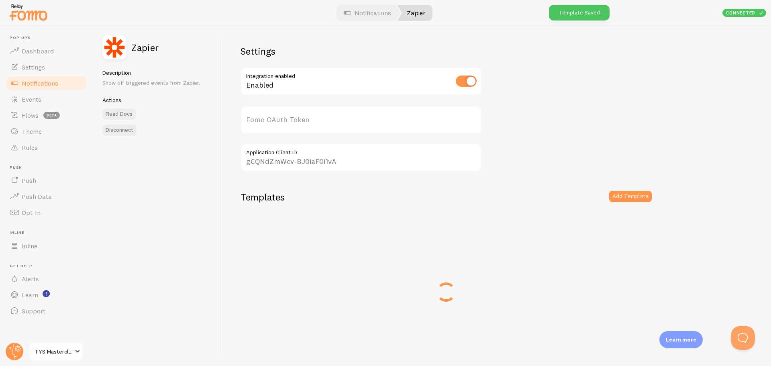
type input "vt6FVGAJgBoD6HlB1aJbqQ=="
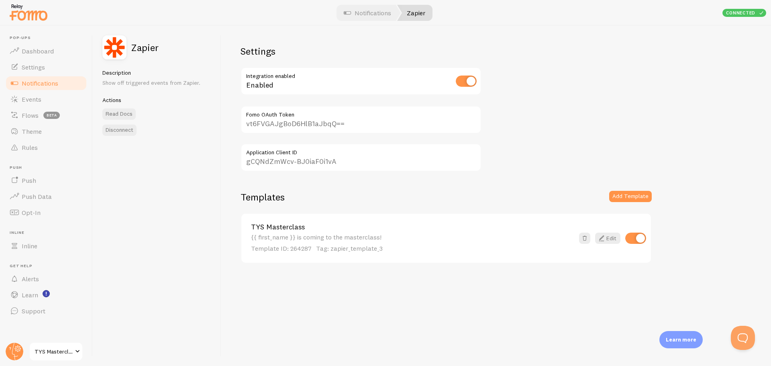
click at [325, 123] on input "vt6FVGAJgBoD6HlB1aJbqQ==" at bounding box center [361, 120] width 241 height 28
click at [294, 164] on input "gCQNdZmWcv-BJ0iaF0i1vA" at bounding box center [361, 157] width 241 height 28
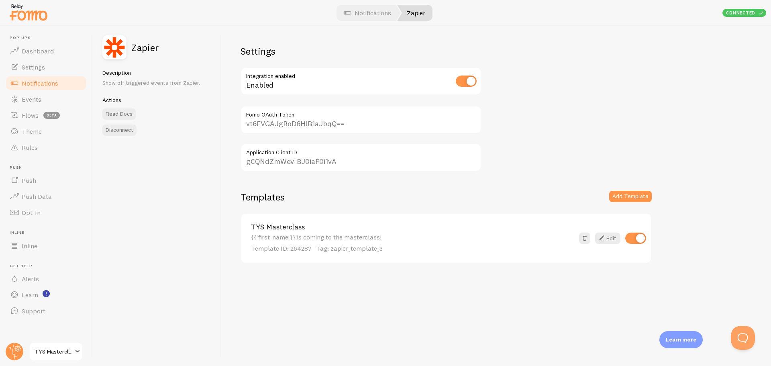
click at [294, 164] on input "gCQNdZmWcv-BJ0iaF0i1vA" at bounding box center [361, 157] width 241 height 28
click at [41, 103] on link "Events" at bounding box center [46, 99] width 83 height 16
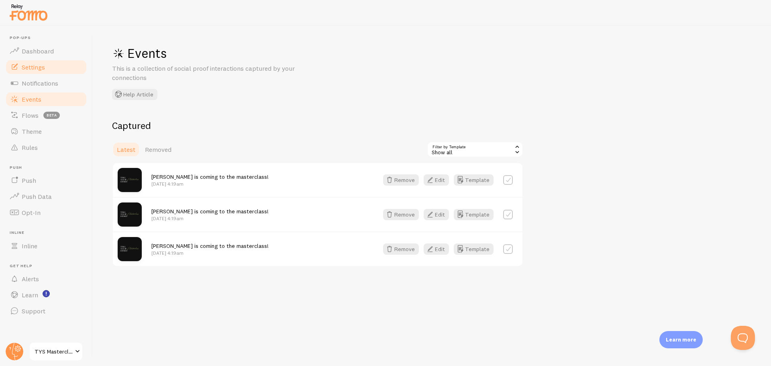
click at [37, 66] on span "Settings" at bounding box center [33, 67] width 23 height 8
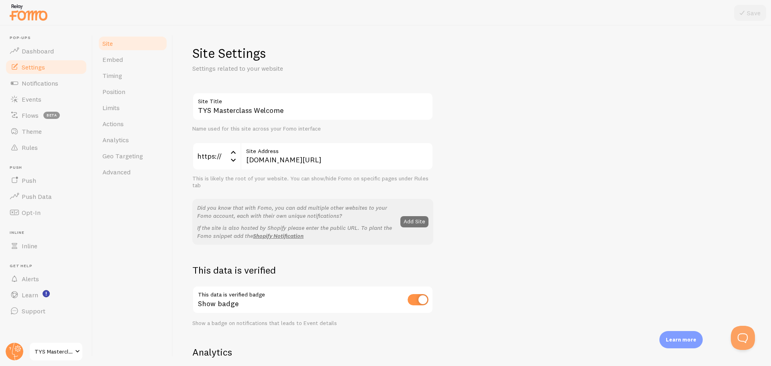
click at [424, 303] on input "checkbox" at bounding box center [418, 299] width 21 height 11
checkbox input "false"
click at [761, 8] on button "Save" at bounding box center [751, 13] width 32 height 16
click at [54, 355] on span "TYS Masterclass Welcome" at bounding box center [54, 352] width 38 height 10
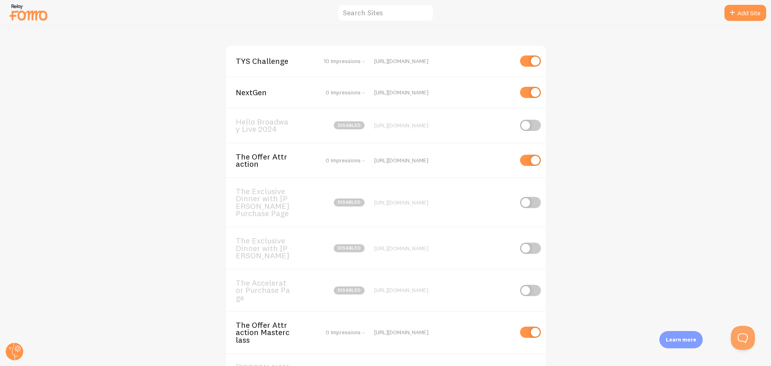
click at [266, 57] on span "TYS Challenge" at bounding box center [268, 60] width 65 height 7
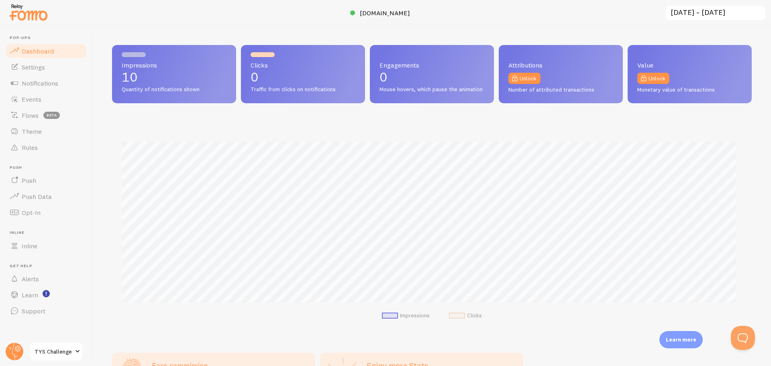
scroll to position [211, 634]
click at [39, 70] on span "Settings" at bounding box center [33, 67] width 23 height 8
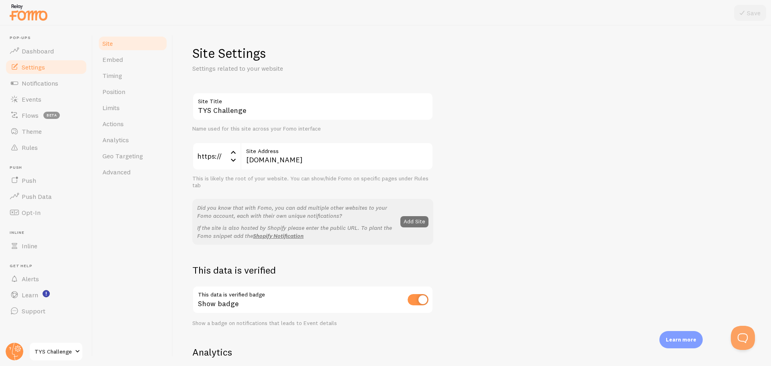
click at [417, 302] on input "checkbox" at bounding box center [418, 299] width 21 height 11
checkbox input "false"
click at [757, 14] on button "Save" at bounding box center [751, 13] width 32 height 16
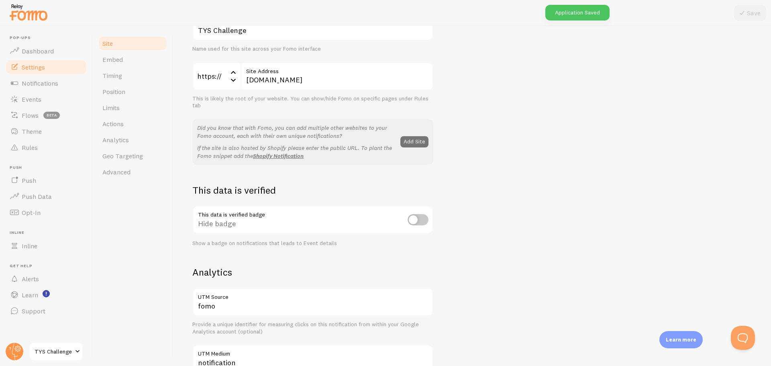
scroll to position [80, 0]
